Goal: Information Seeking & Learning: Learn about a topic

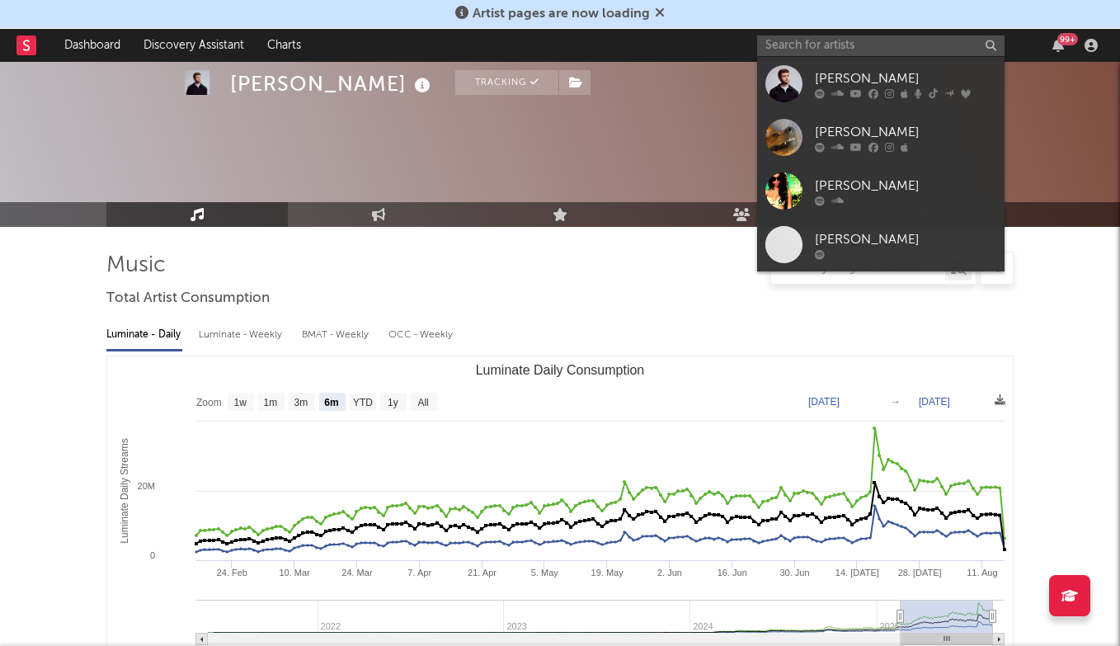
select select "6m"
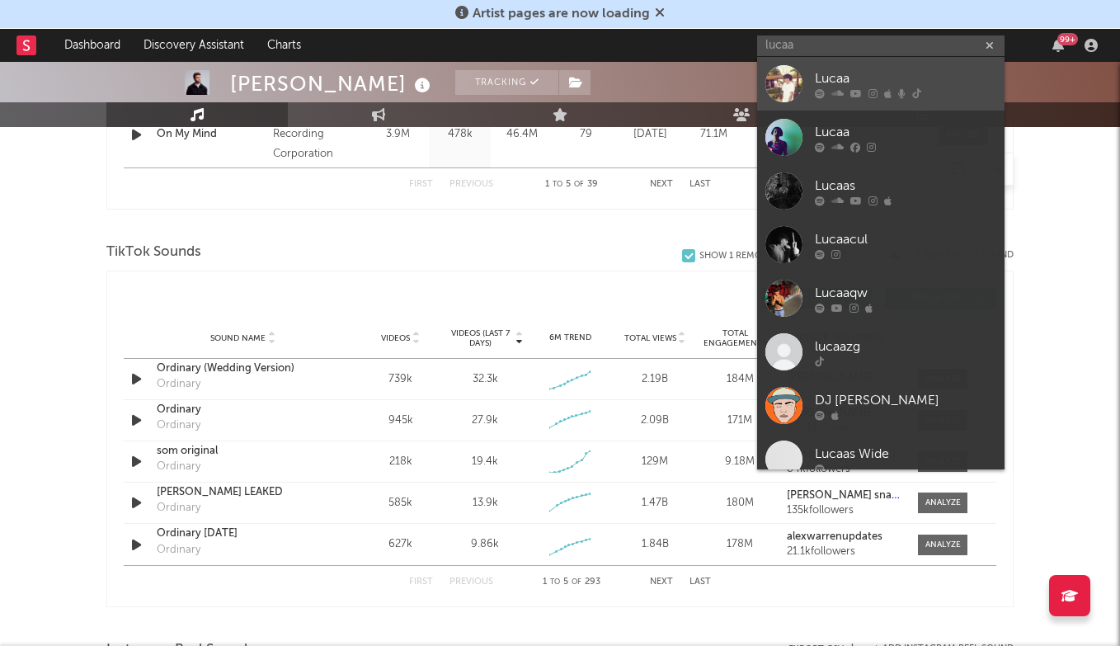
type input "lucaa"
click at [833, 61] on link "Lucaa" at bounding box center [880, 84] width 247 height 54
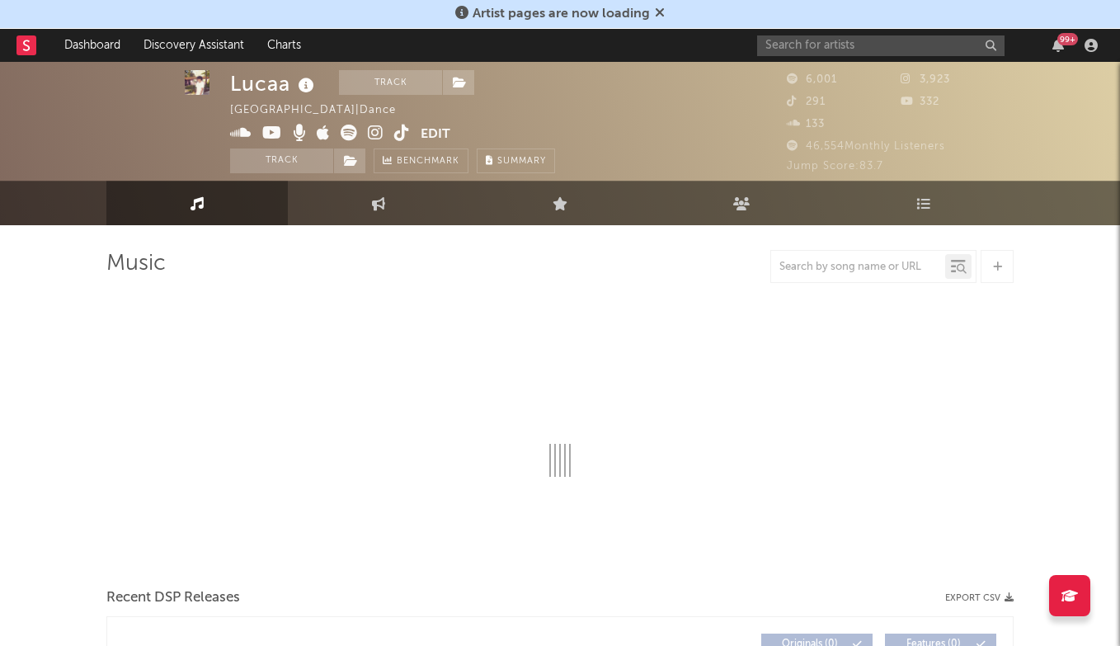
scroll to position [-2, 0]
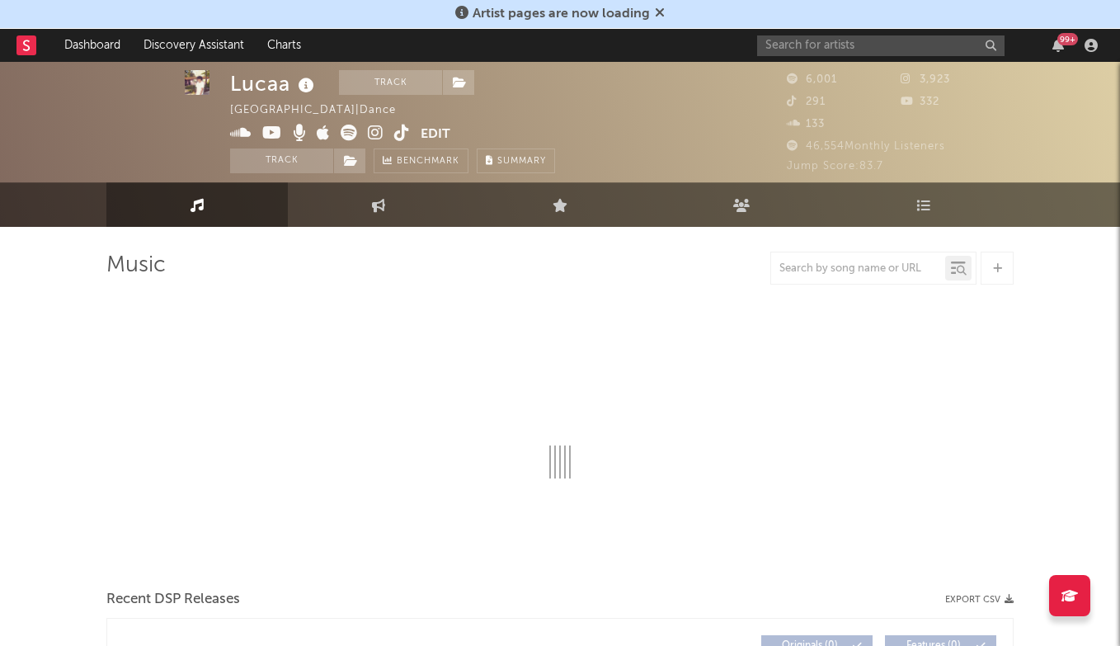
select select "6m"
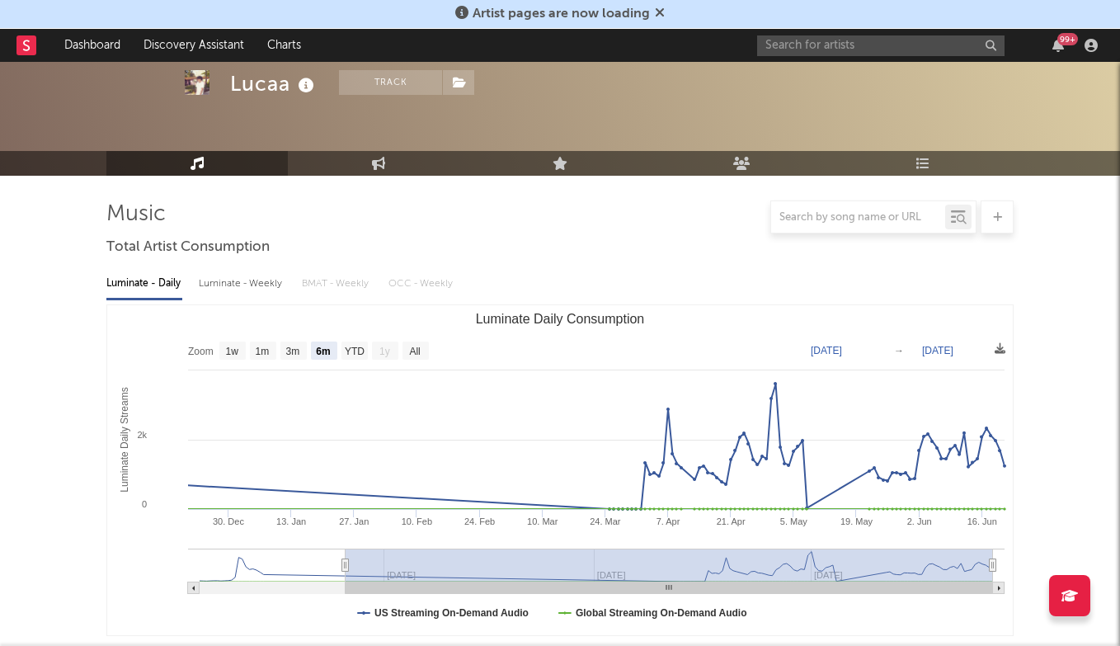
scroll to position [0, 0]
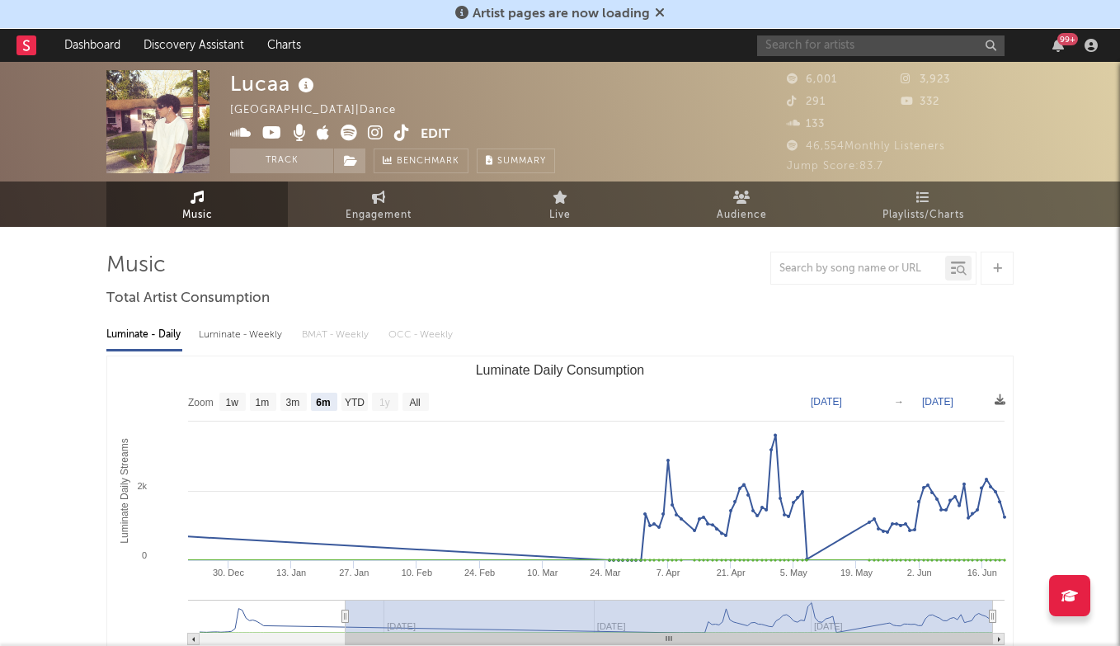
click at [778, 35] on input "text" at bounding box center [880, 45] width 247 height 21
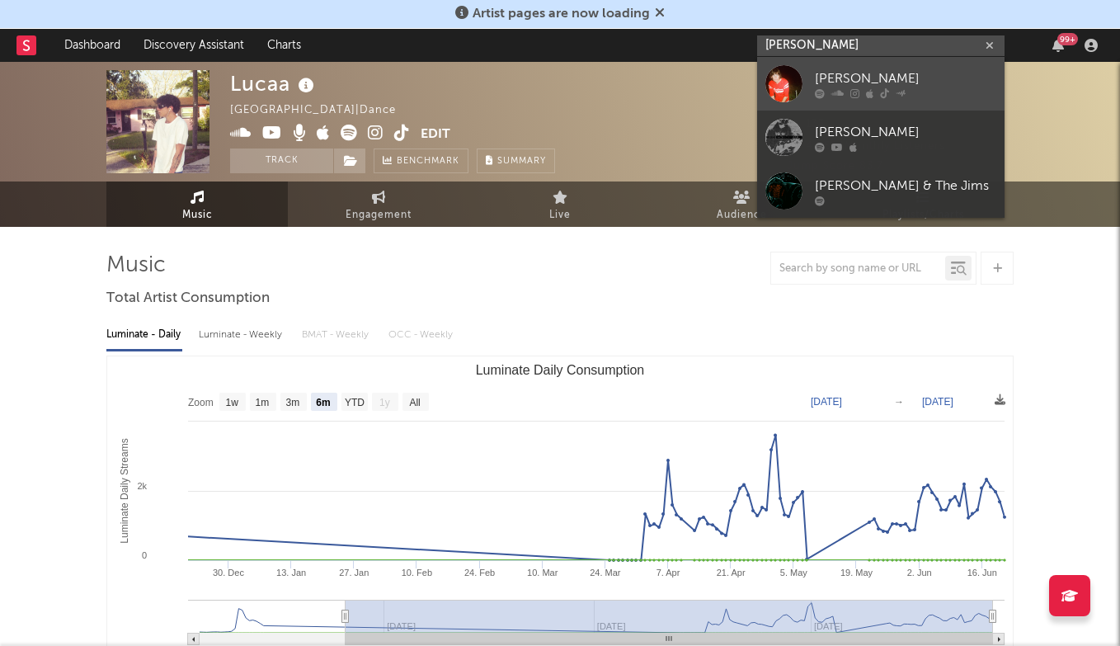
type input "[PERSON_NAME]"
click at [904, 63] on link "[PERSON_NAME]" at bounding box center [880, 84] width 247 height 54
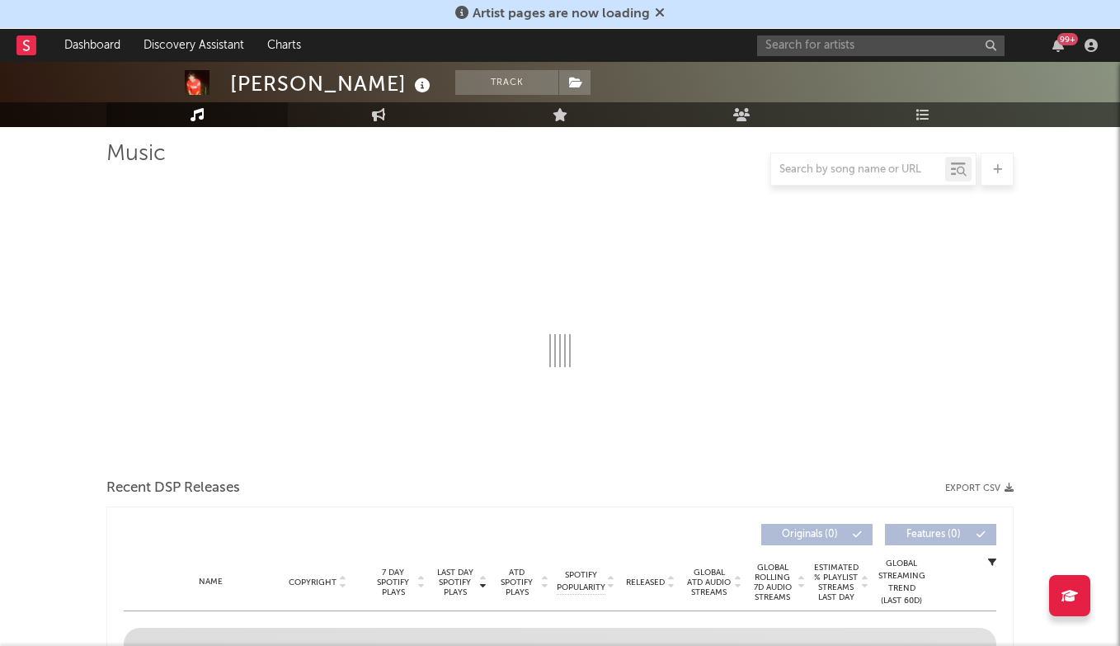
select select "6m"
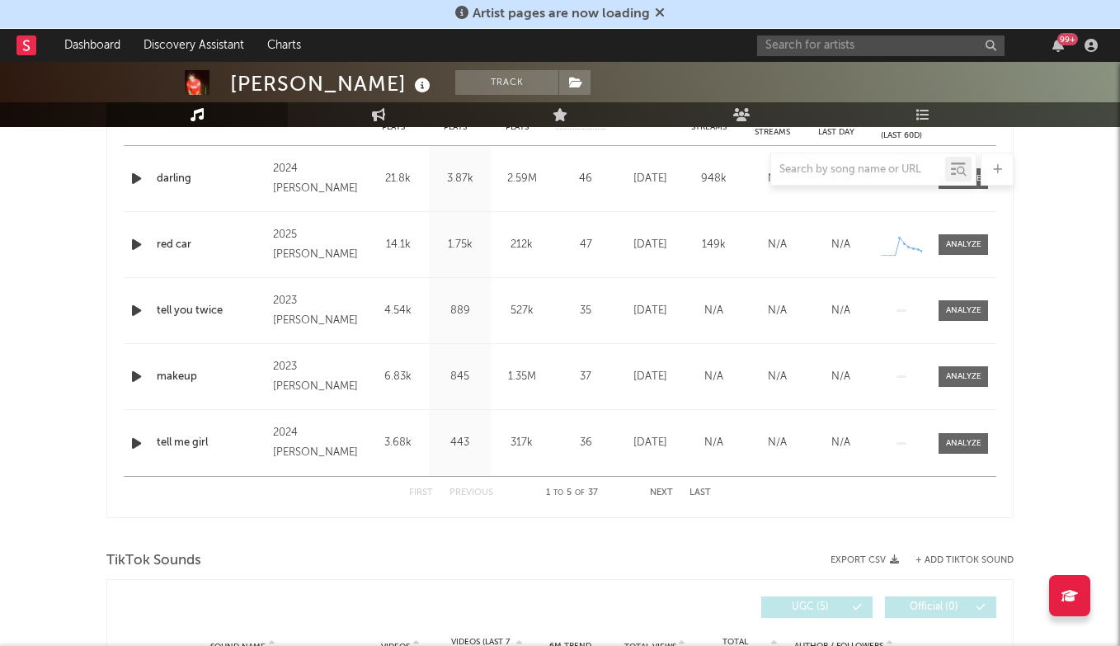
scroll to position [637, 0]
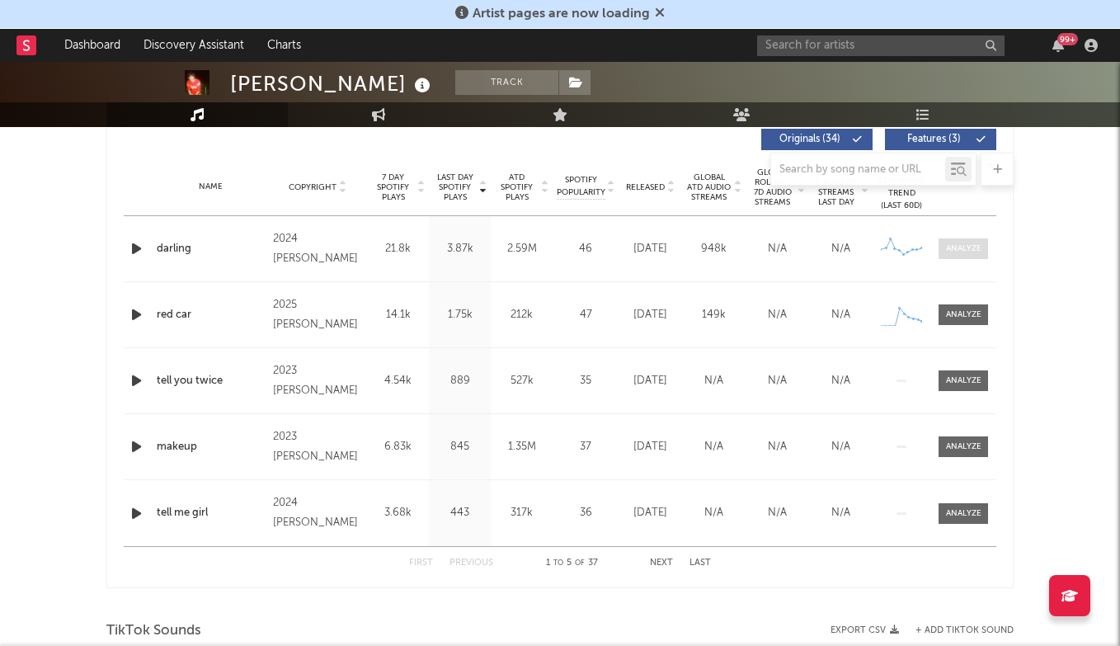
click at [965, 242] on span at bounding box center [962, 248] width 49 height 21
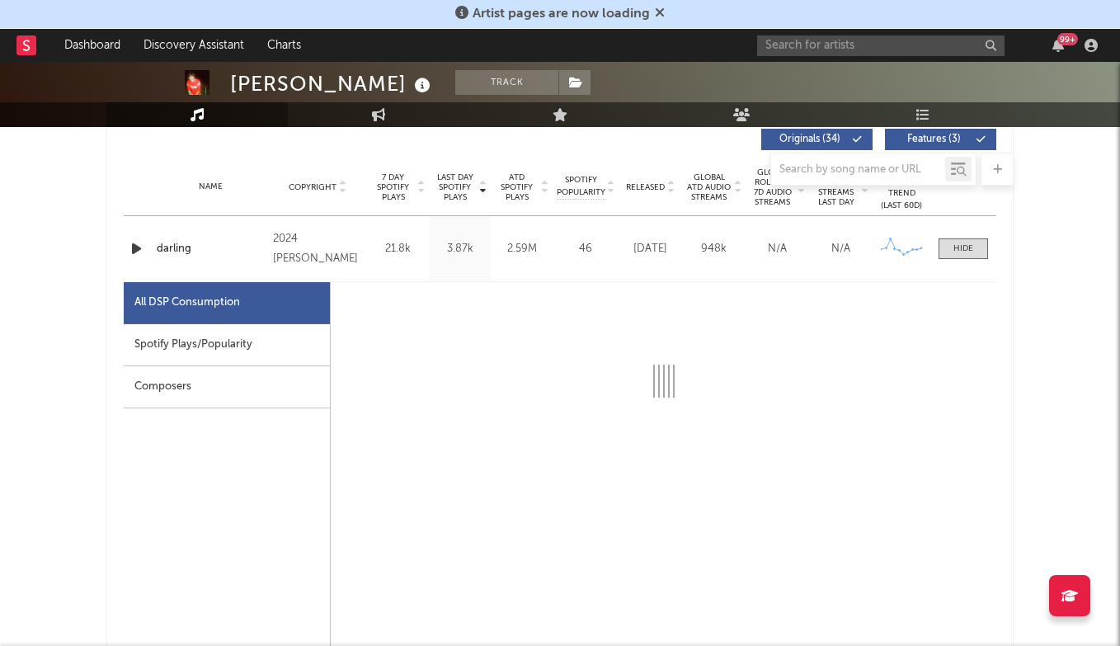
select select "6m"
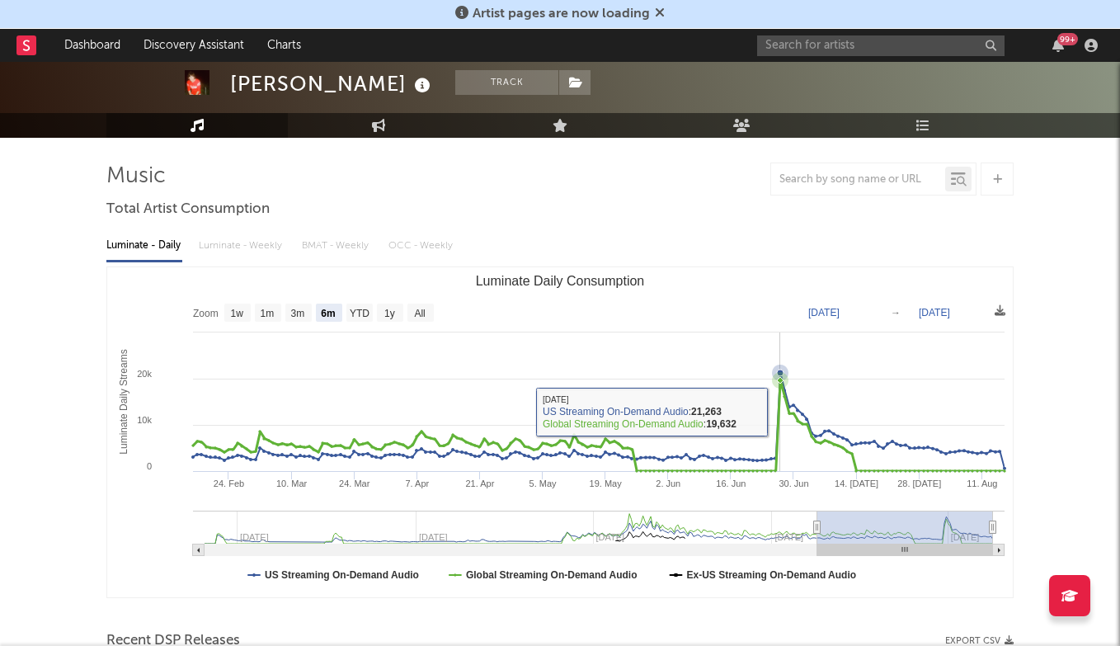
scroll to position [91, 0]
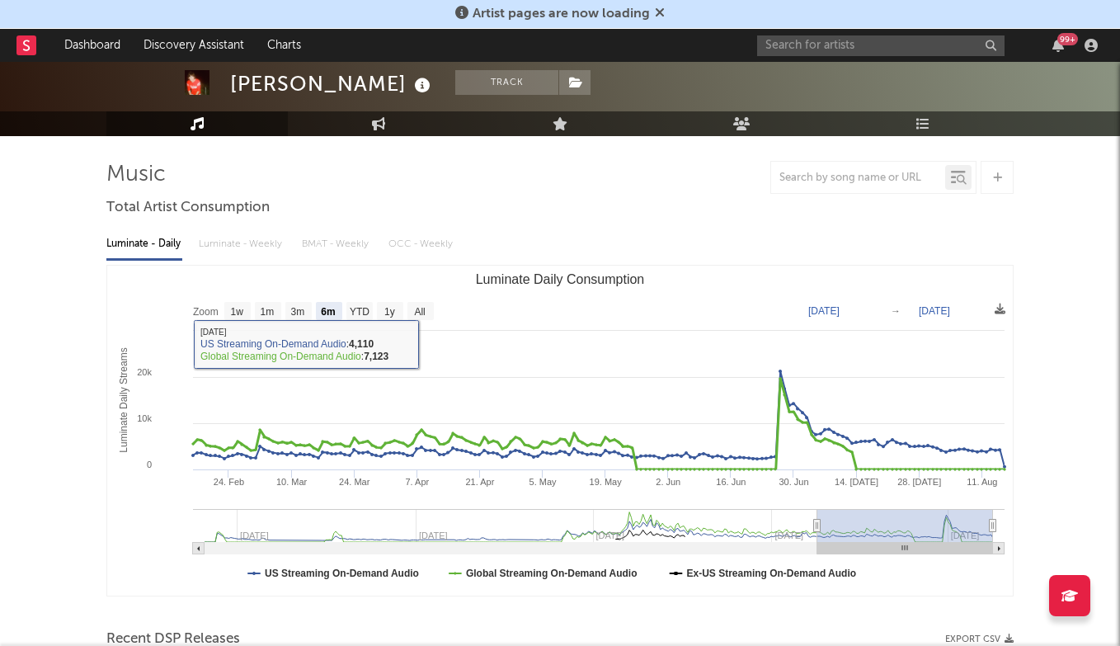
click at [427, 322] on rect "Luminate Daily Consumption" at bounding box center [559, 431] width 905 height 330
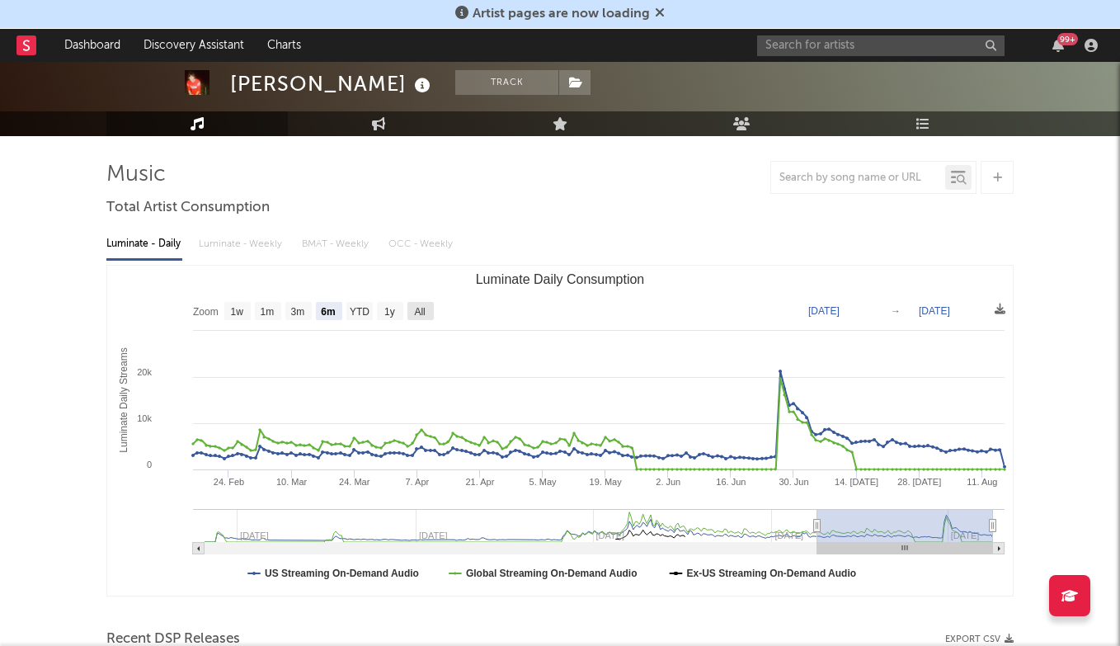
click at [424, 310] on text "All" at bounding box center [419, 312] width 11 height 12
select select "All"
type input "[DATE]"
